Goal: Find specific page/section: Find specific page/section

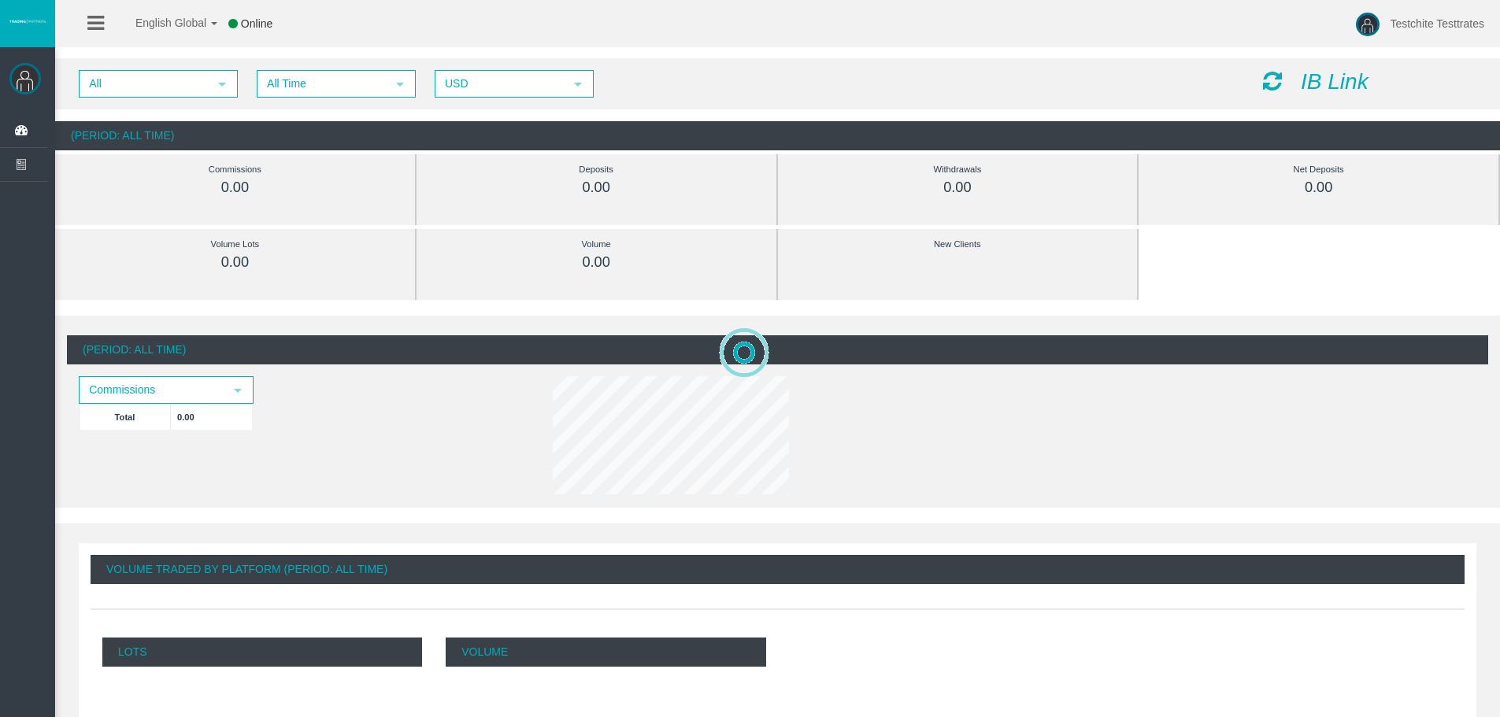
click at [1360, 94] on div "IB Link" at bounding box center [1369, 82] width 237 height 24
click at [1298, 69] on div "All select All Time select 5 USD select USD IB Link" at bounding box center [777, 83] width 1445 height 51
click at [1304, 80] on icon "IB Link" at bounding box center [1334, 81] width 68 height 24
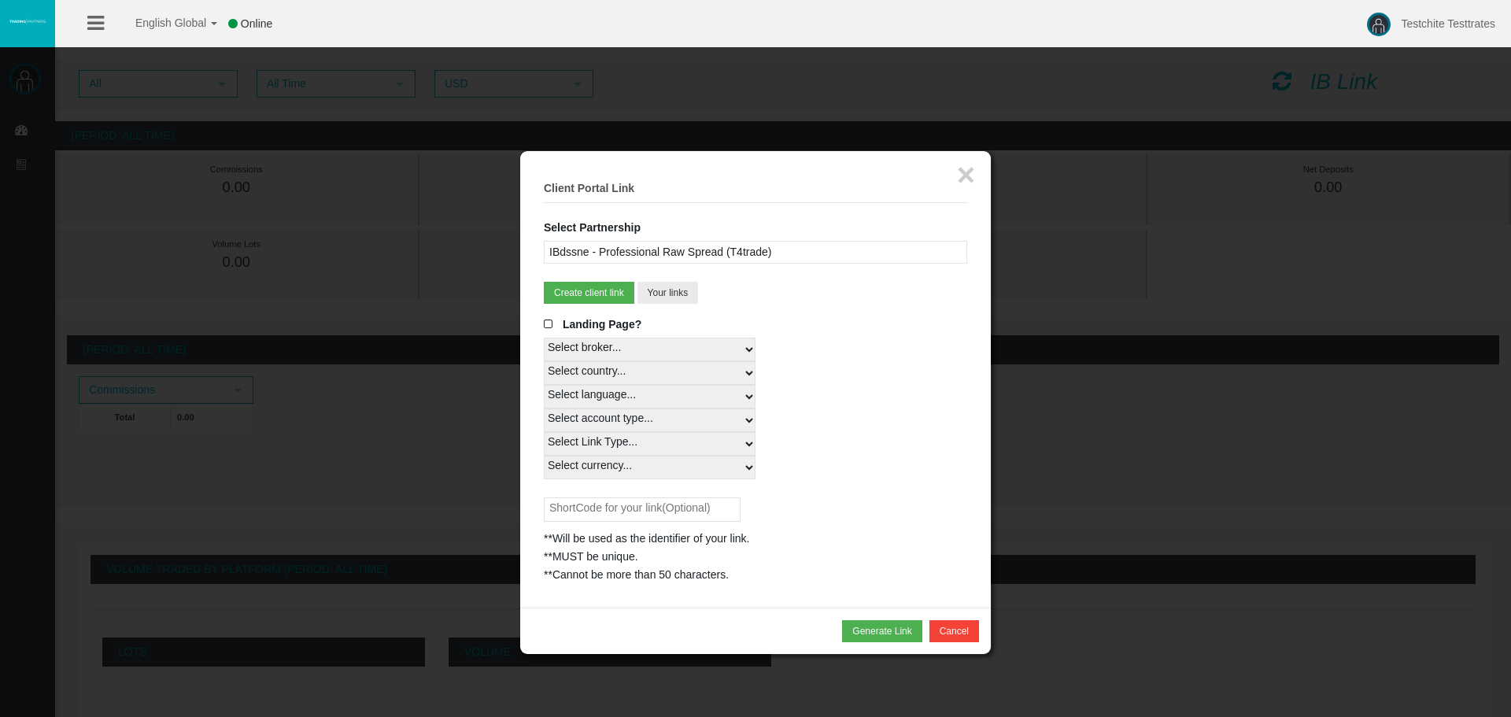
click at [742, 254] on div "IBdssne - Professional Raw Spread (T4trade)" at bounding box center [756, 252] width 424 height 23
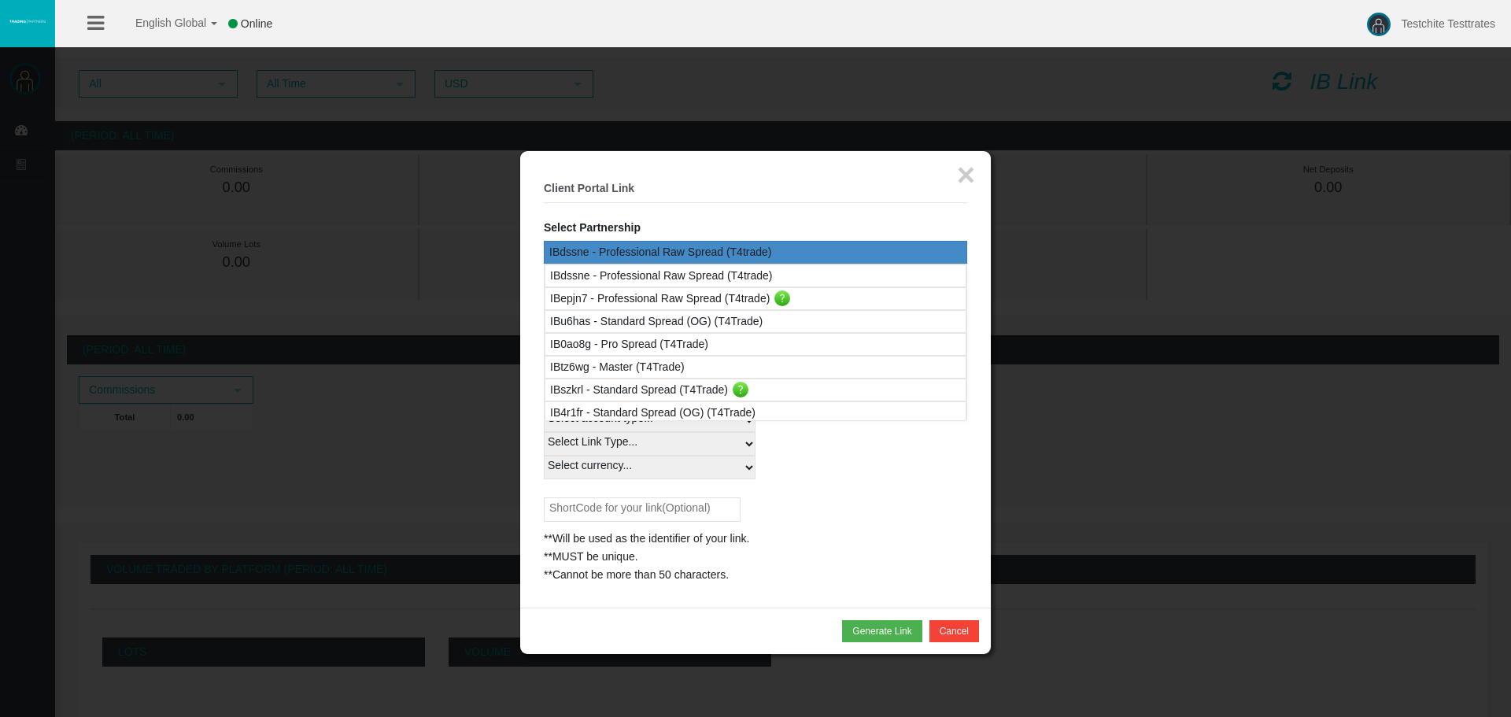
click at [757, 180] on legend "× Client Portal Link" at bounding box center [756, 189] width 424 height 28
click at [757, 176] on legend "× Client Portal Link" at bounding box center [756, 189] width 424 height 28
click at [738, 201] on legend "× Client Portal Link" at bounding box center [756, 189] width 424 height 28
drag, startPoint x: 750, startPoint y: 236, endPoint x: 844, endPoint y: 205, distance: 98.8
click at [750, 235] on fieldset "× Client Portal Link Select Partnership IBdssne - Professional Raw Spread (T4tr…" at bounding box center [756, 379] width 424 height 409
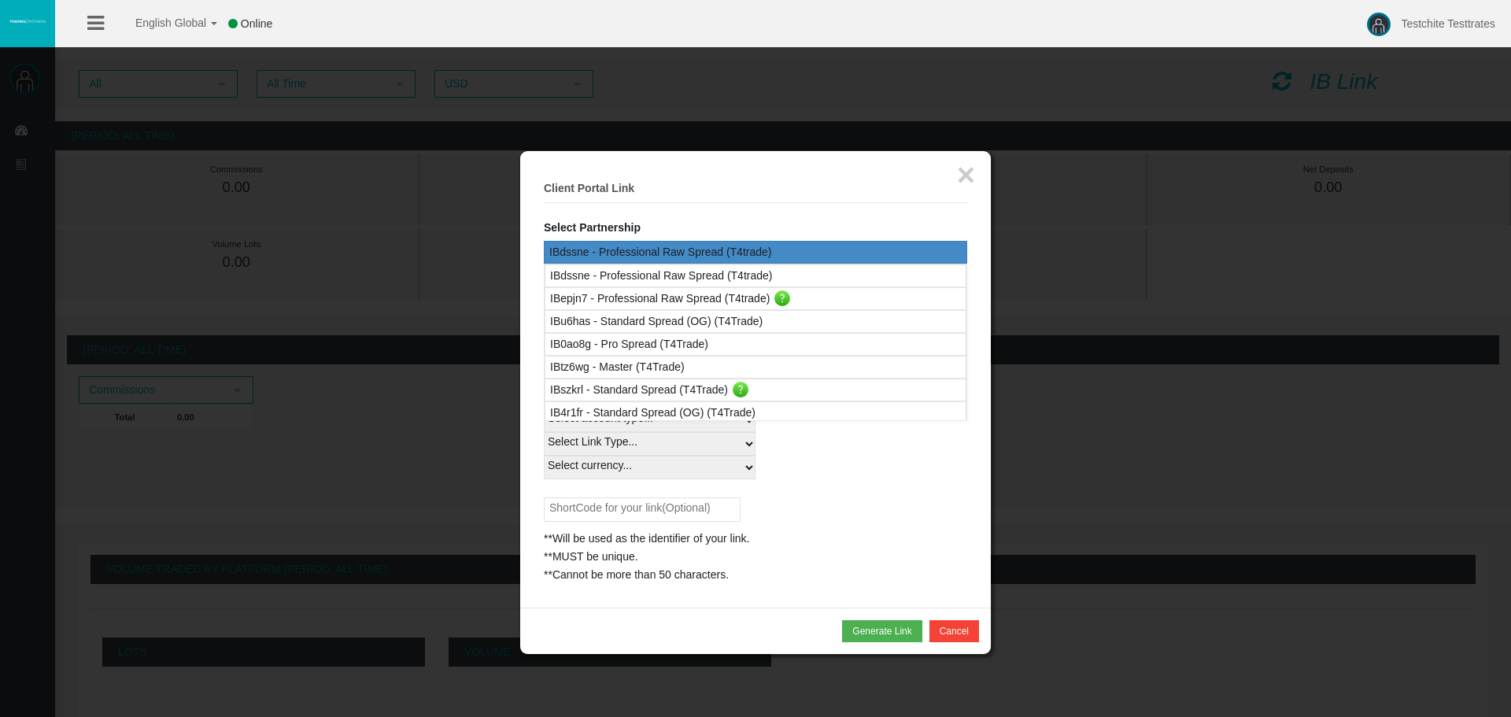
click at [953, 175] on legend "× Client Portal Link" at bounding box center [756, 189] width 424 height 28
drag, startPoint x: 959, startPoint y: 175, endPoint x: 966, endPoint y: 171, distance: 8.1
click at [960, 175] on button "×" at bounding box center [966, 174] width 18 height 31
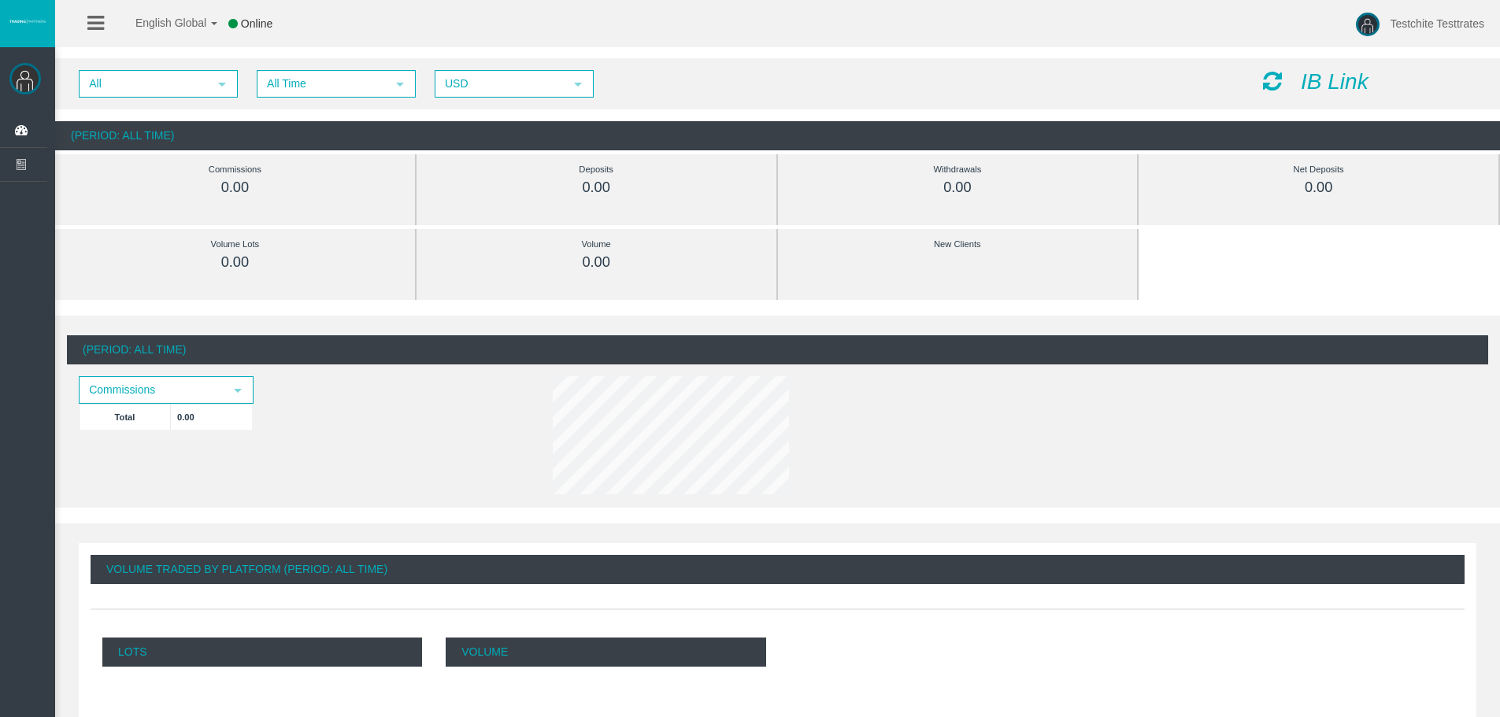
click at [1316, 83] on icon "IB Link" at bounding box center [1334, 81] width 68 height 24
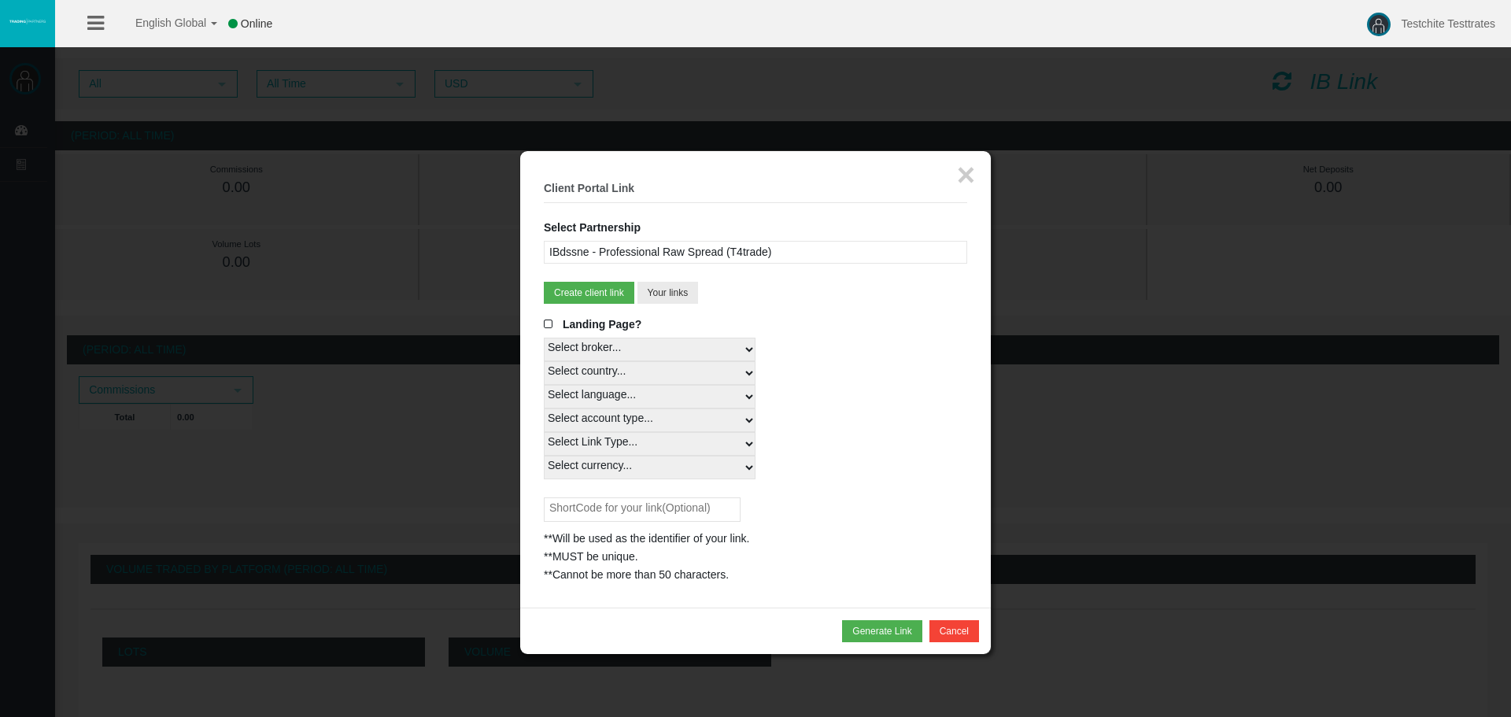
click at [845, 254] on div "IBdssne - Professional Raw Spread (T4trade)" at bounding box center [756, 252] width 424 height 23
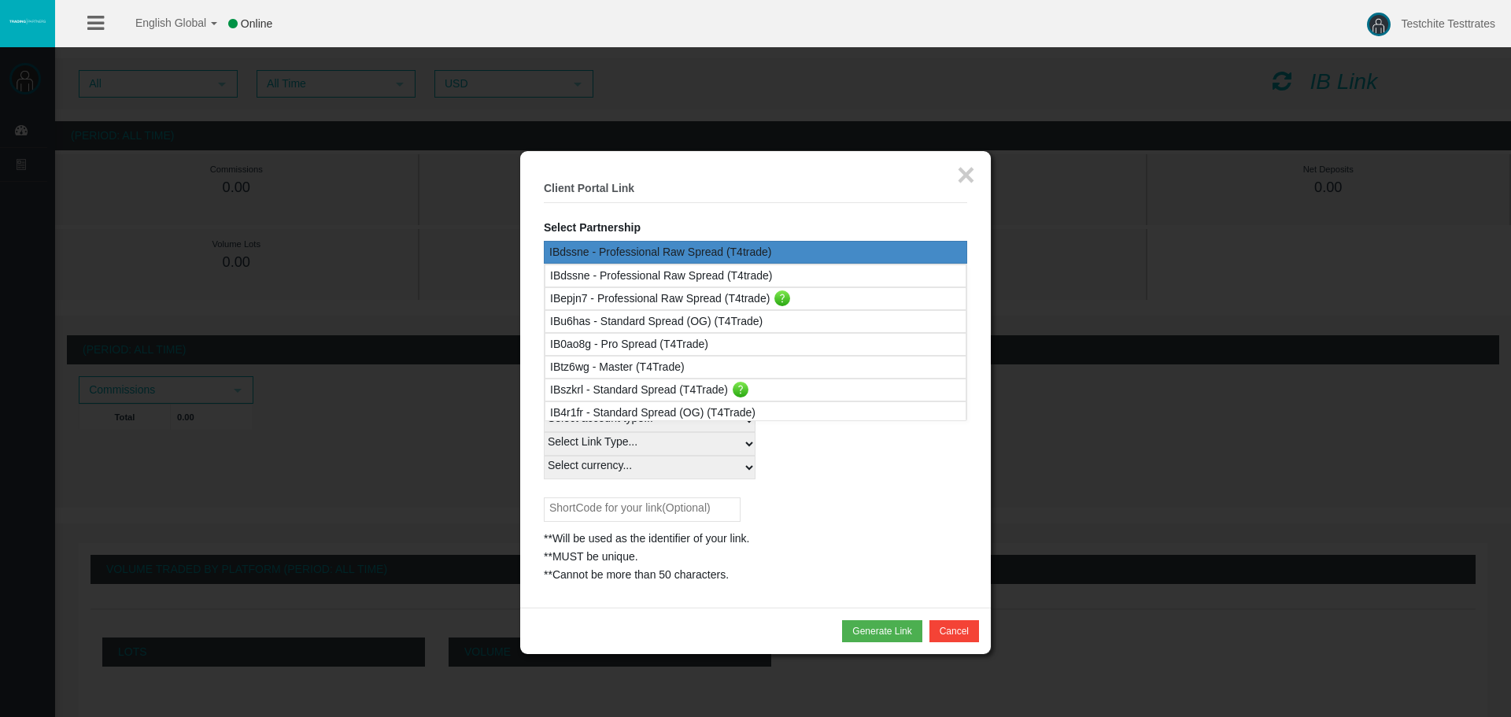
click at [745, 205] on fieldset "× Client Portal Link Select Partnership IBdssne - Professional Raw Spread (T4tr…" at bounding box center [756, 379] width 424 height 409
click at [782, 194] on h5 "Client Portal Link" at bounding box center [756, 189] width 424 height 12
click at [886, 509] on div "**Will be used as the identifier of your link. **MUST be unique. **Cannot be mo…" at bounding box center [756, 541] width 424 height 87
click at [855, 472] on div "Select currency... All Currencies" at bounding box center [756, 468] width 424 height 24
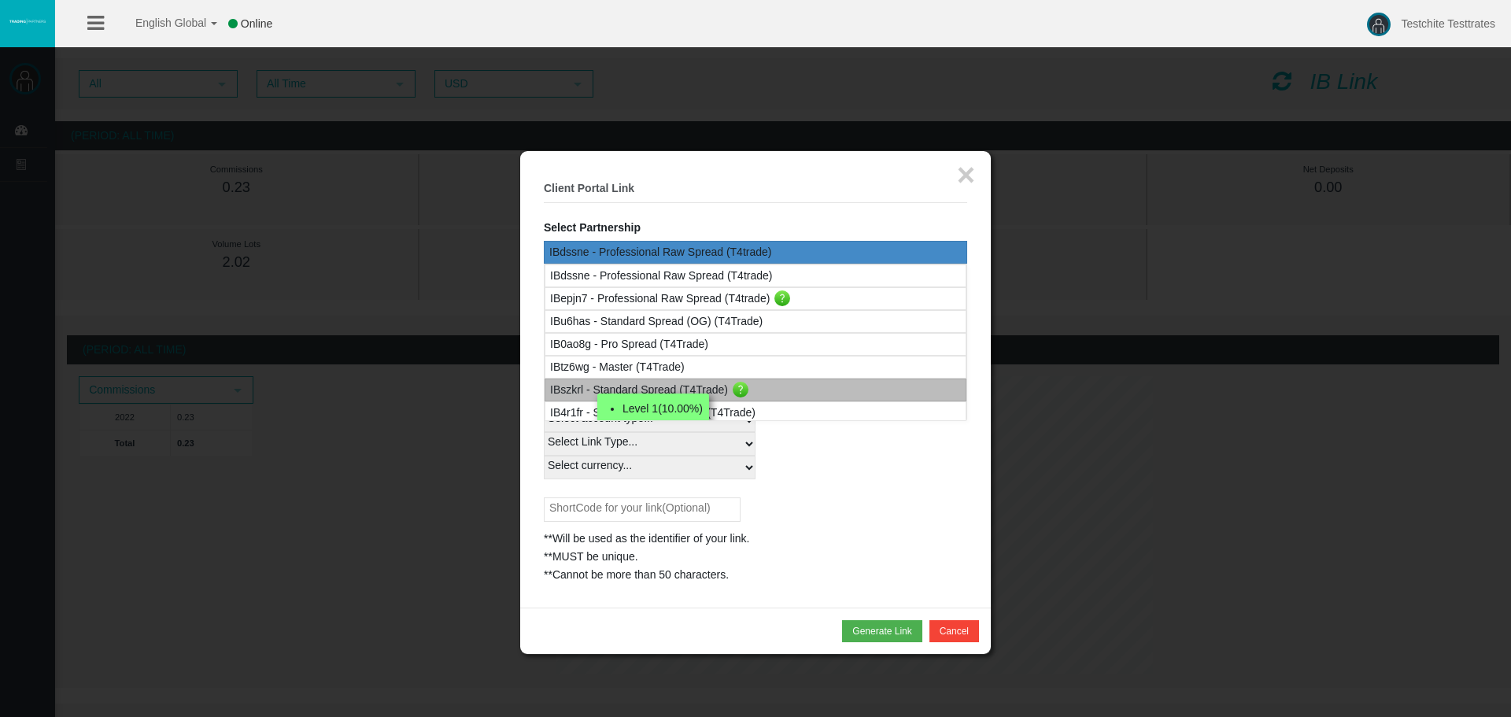
click at [768, 383] on div "IBszkrl - Standard Spread (T4Trade) Level 1(10.00%) Level 2(50.00%) Level 3(40.…" at bounding box center [756, 390] width 422 height 23
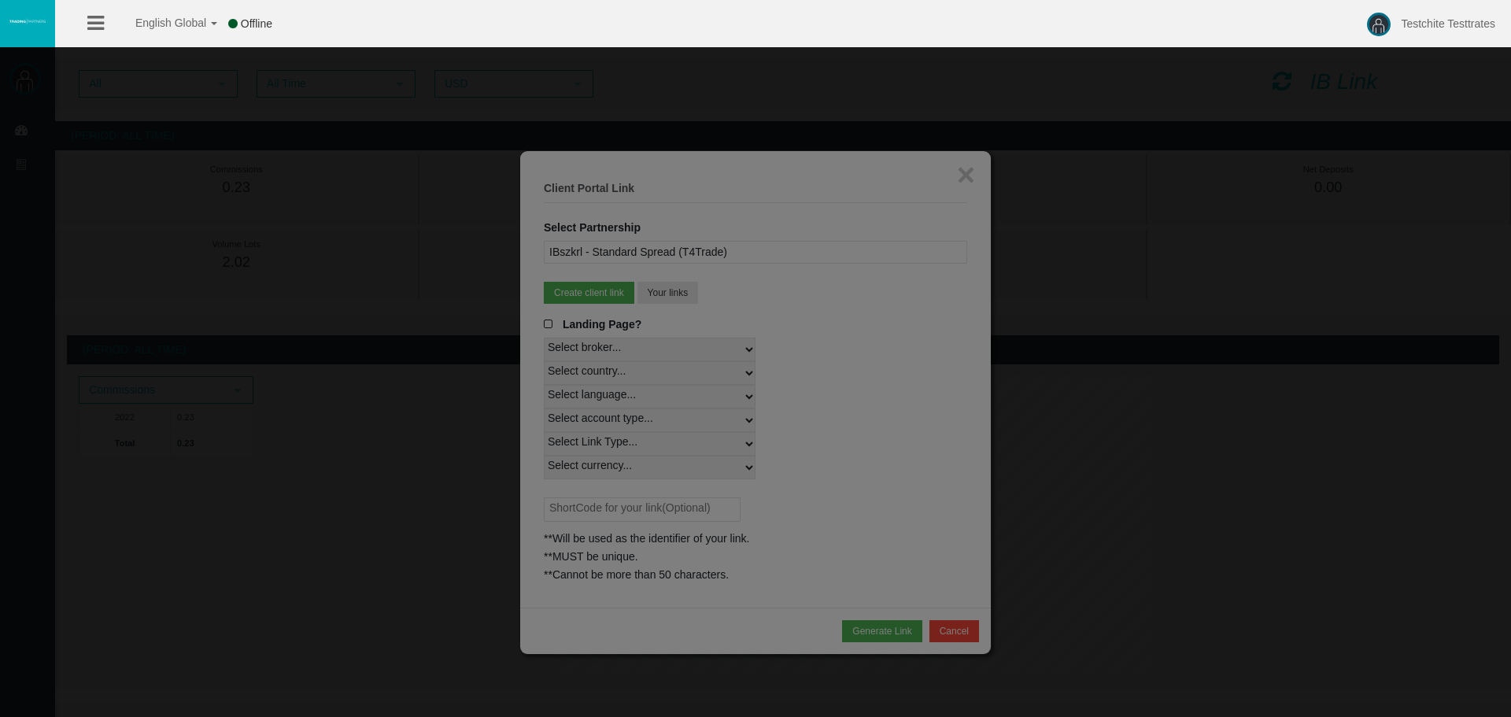
select select
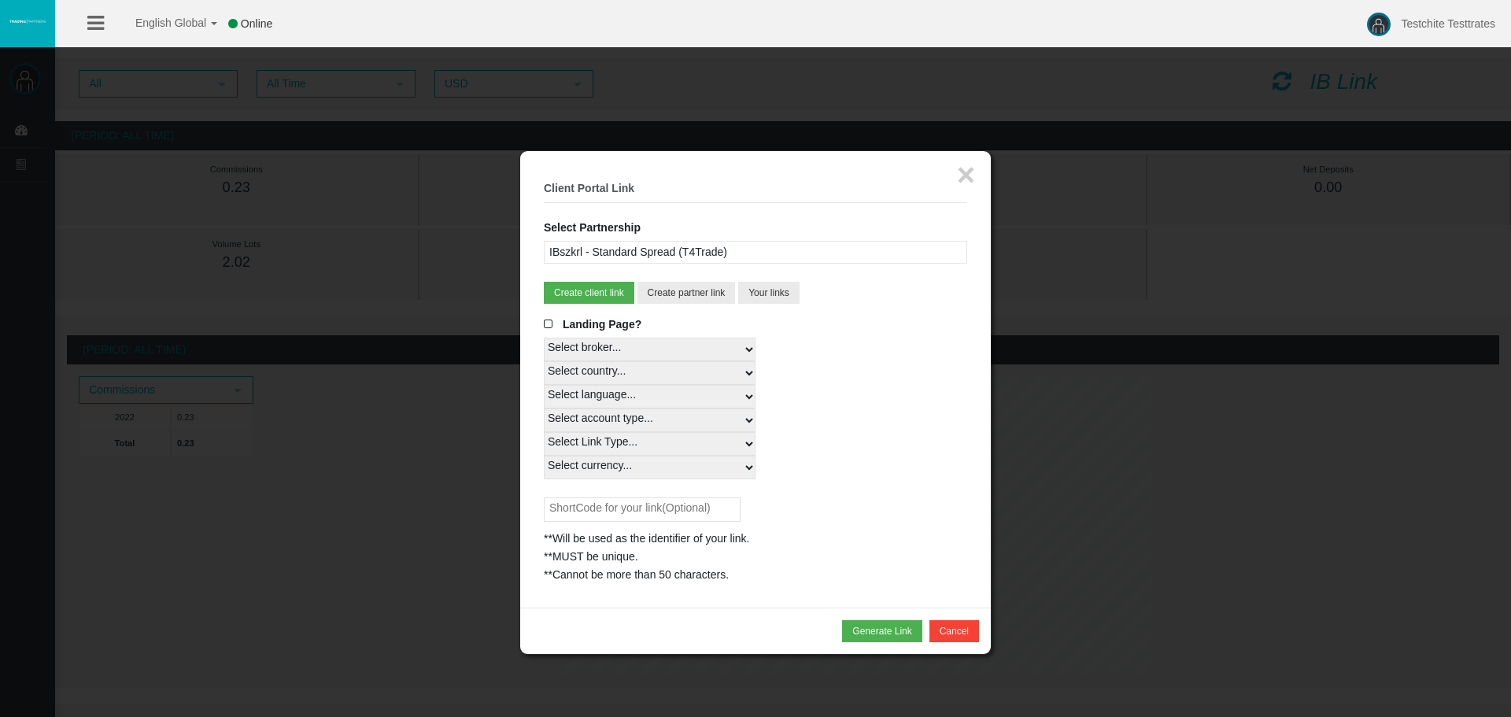
click at [702, 261] on div "IBszkrl - Standard Spread (T4Trade)" at bounding box center [756, 252] width 424 height 23
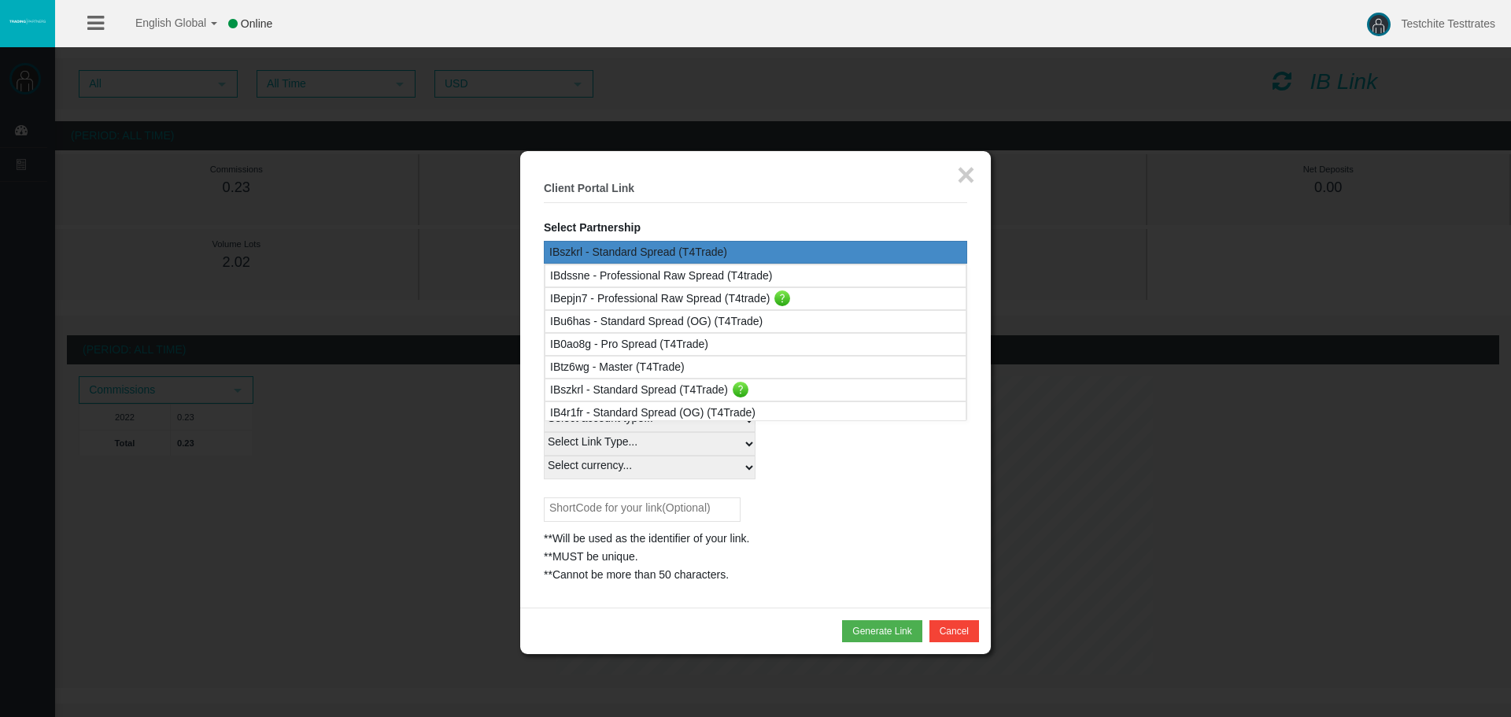
click at [717, 198] on legend "× Client Portal Link" at bounding box center [756, 189] width 424 height 28
click at [974, 167] on button "×" at bounding box center [966, 174] width 18 height 31
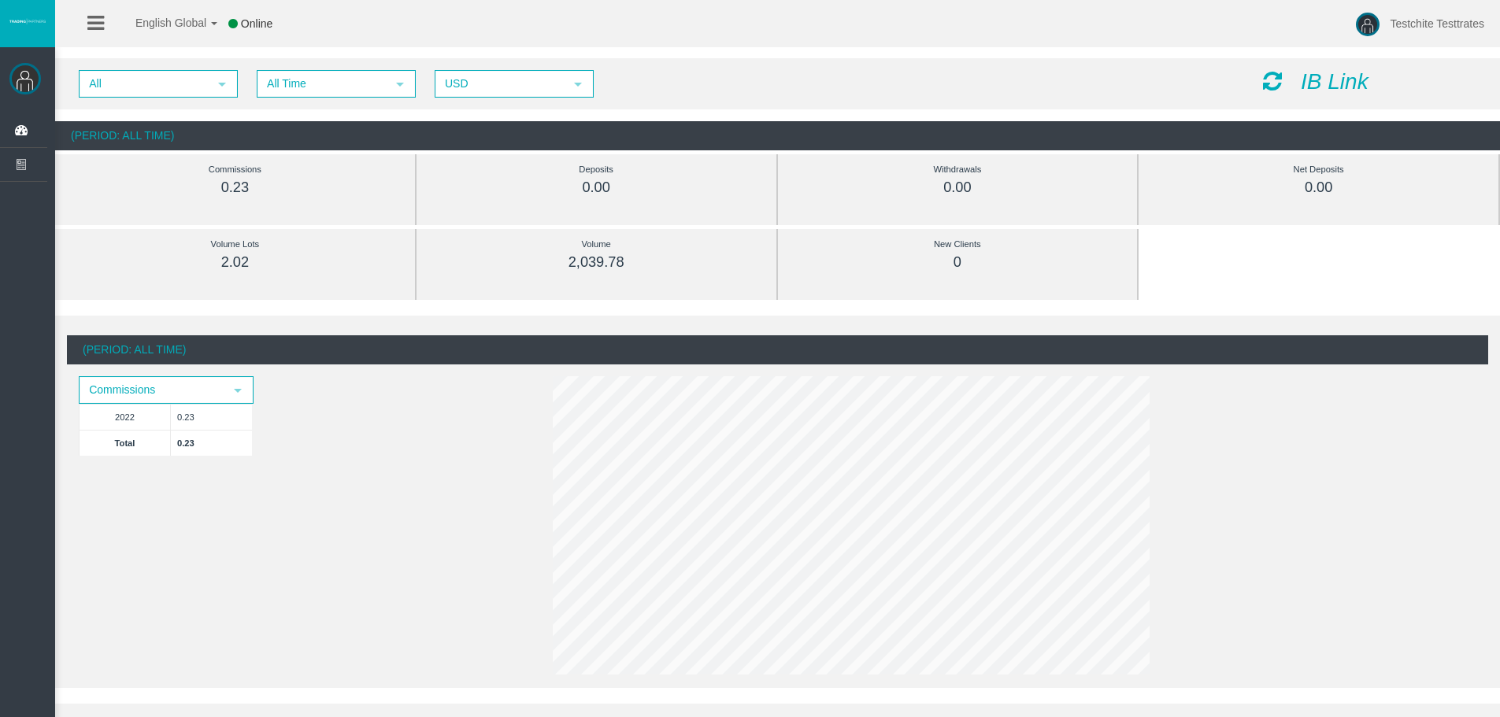
click at [1329, 61] on div "All select All Time select 5 USD select USD IB Link" at bounding box center [777, 83] width 1445 height 51
click at [1322, 90] on icon "IB Link" at bounding box center [1334, 81] width 68 height 24
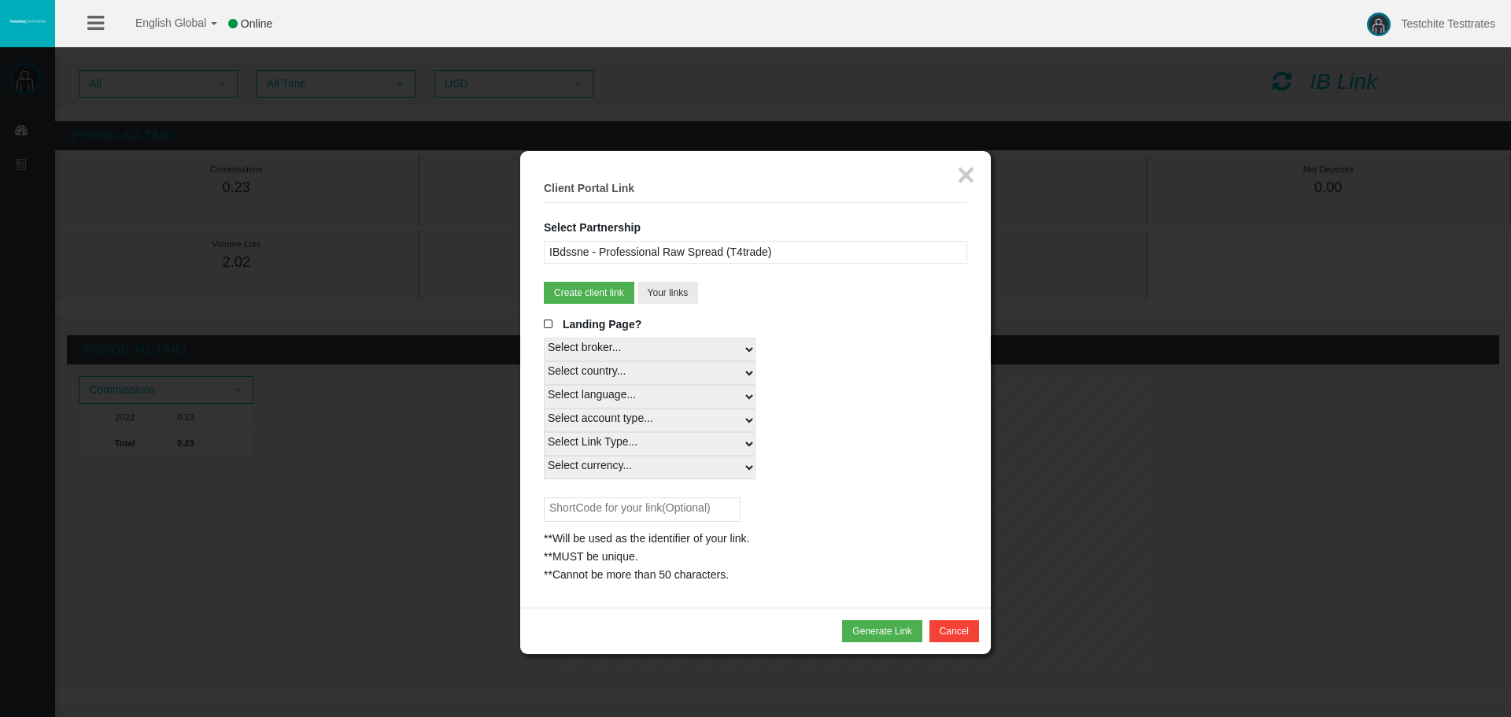
click at [928, 254] on div "IBdssne - Professional Raw Spread (T4trade)" at bounding box center [756, 252] width 424 height 23
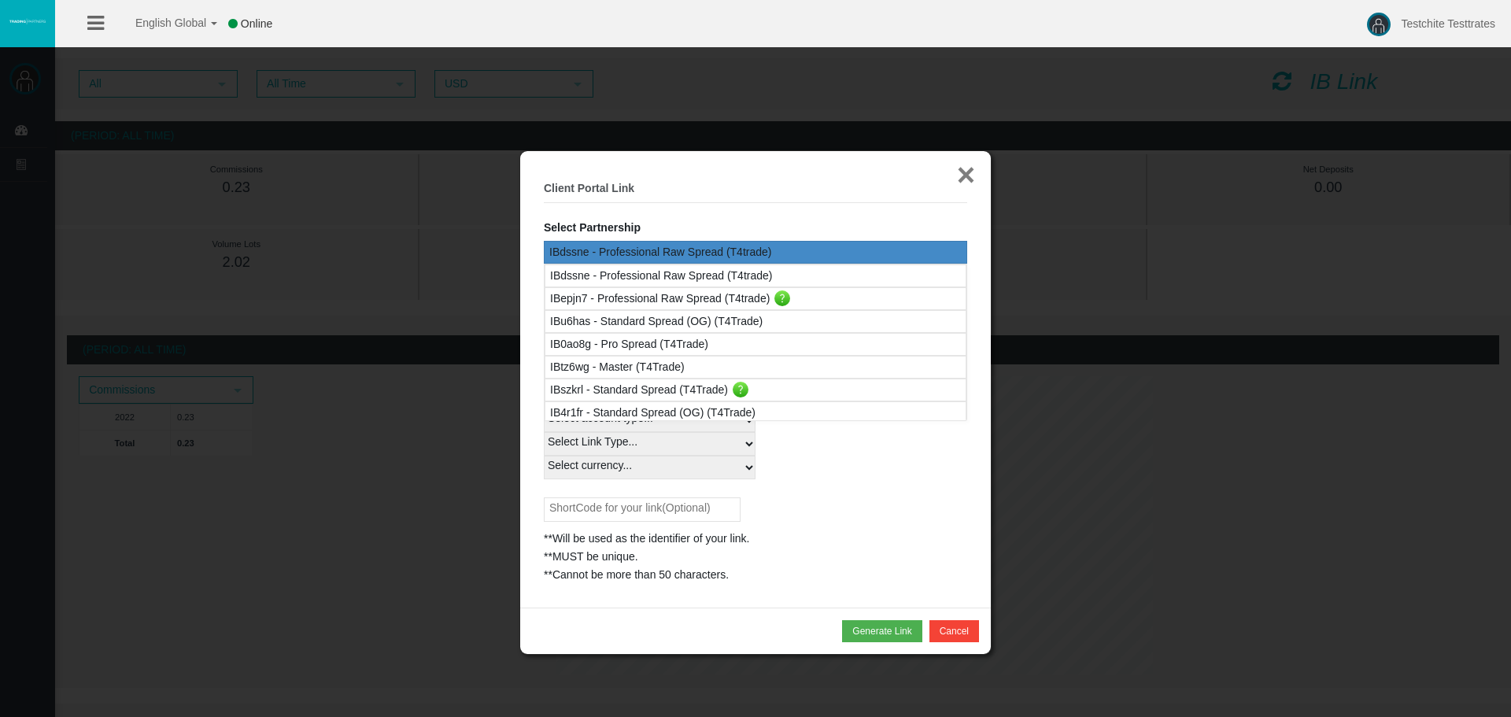
click at [964, 176] on button "×" at bounding box center [966, 174] width 18 height 31
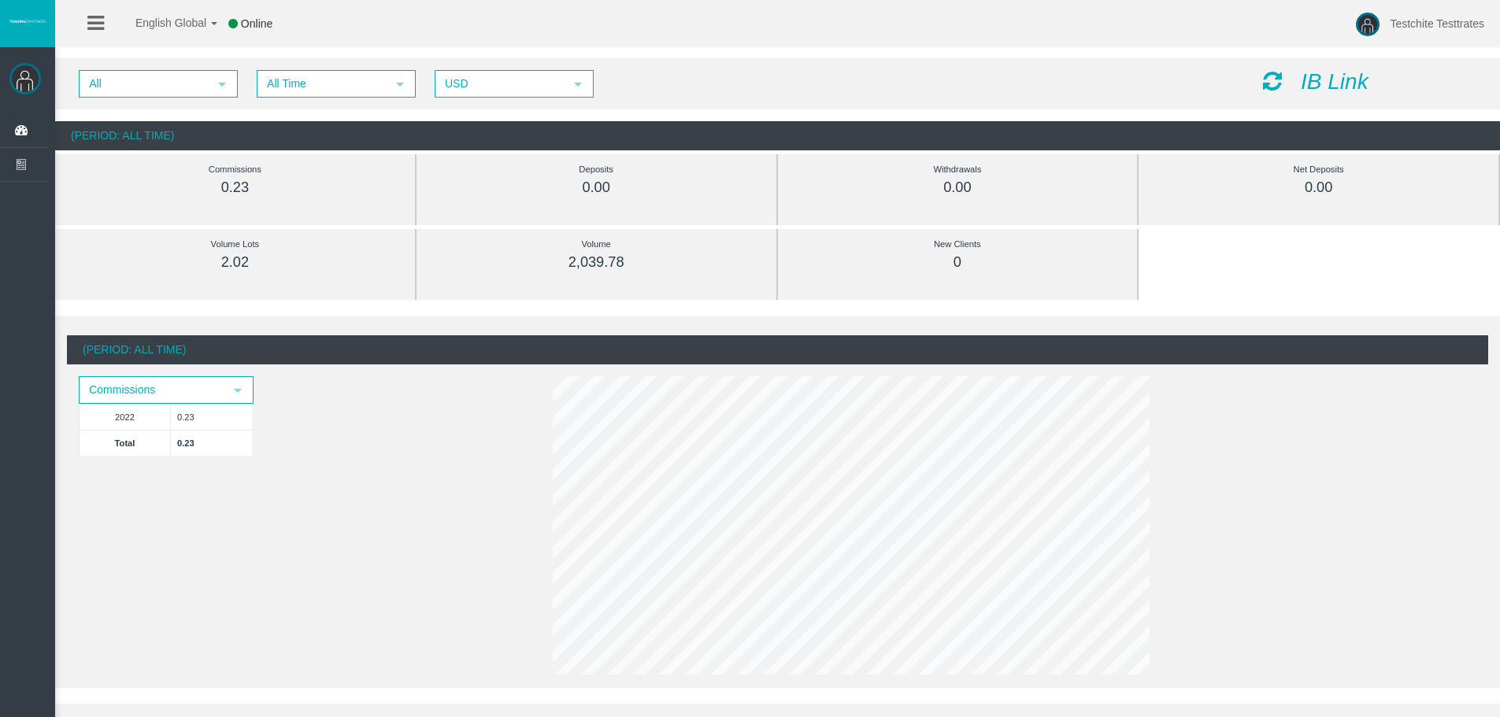
drag, startPoint x: 1182, startPoint y: 400, endPoint x: 1478, endPoint y: 51, distance: 457.4
click at [1182, 405] on div "(Period: All Time) Commissions select 2022 0.23 Total 0.23" at bounding box center [777, 507] width 1421 height 345
